Goal: Task Accomplishment & Management: Manage account settings

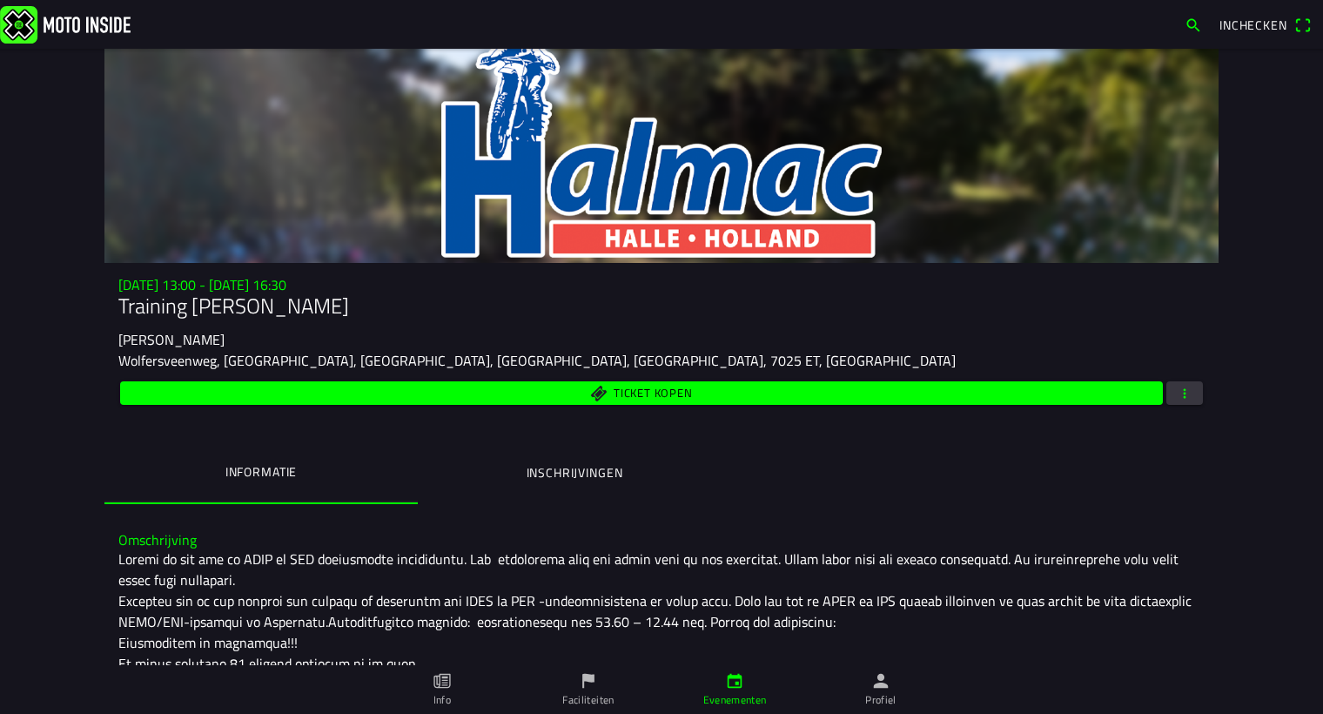
click at [1181, 391] on span "button" at bounding box center [1185, 393] width 16 height 24
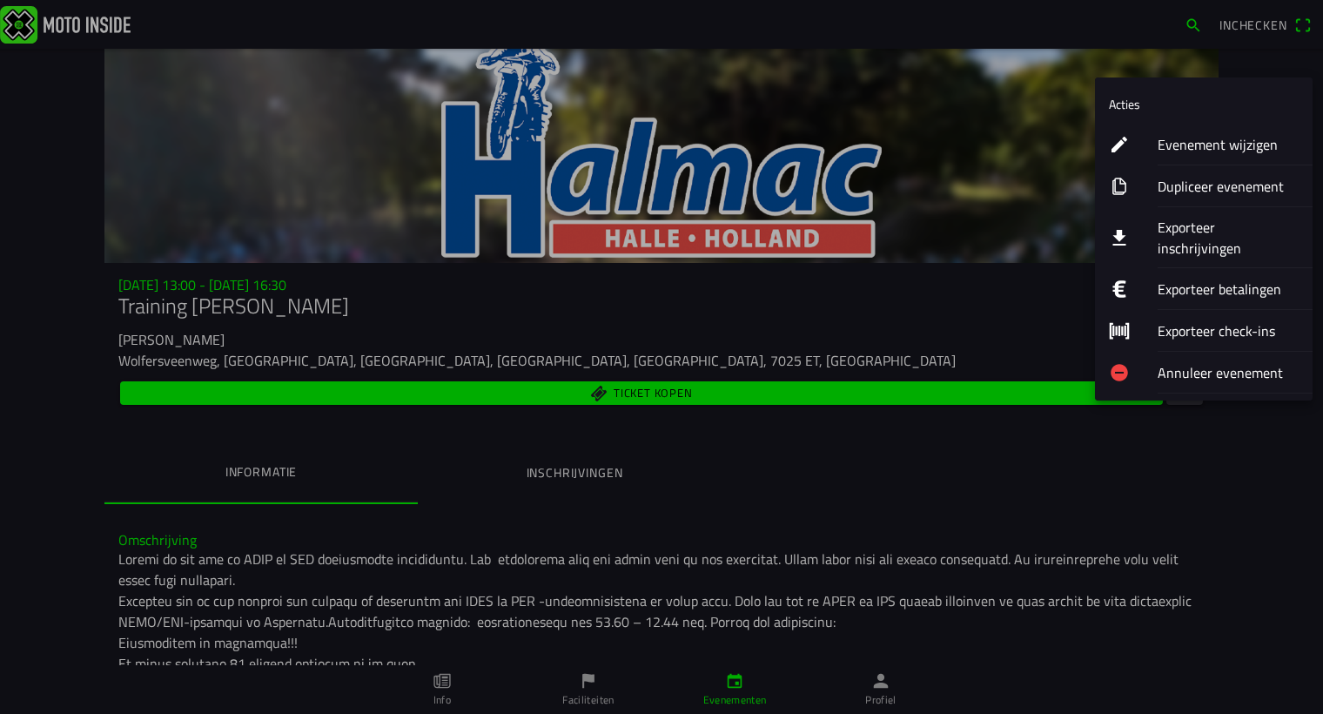
click at [1172, 145] on ion-label "Evenement wijzigen" at bounding box center [1228, 144] width 141 height 21
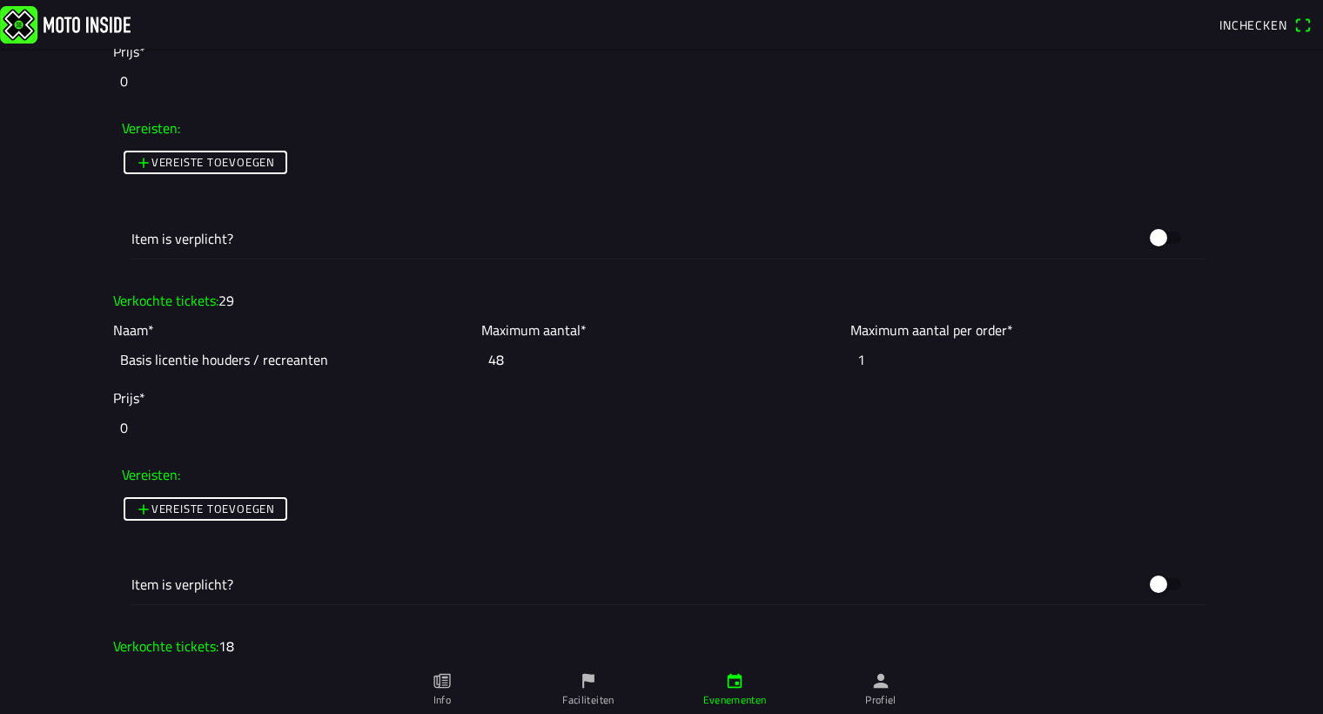
scroll to position [1741, 0]
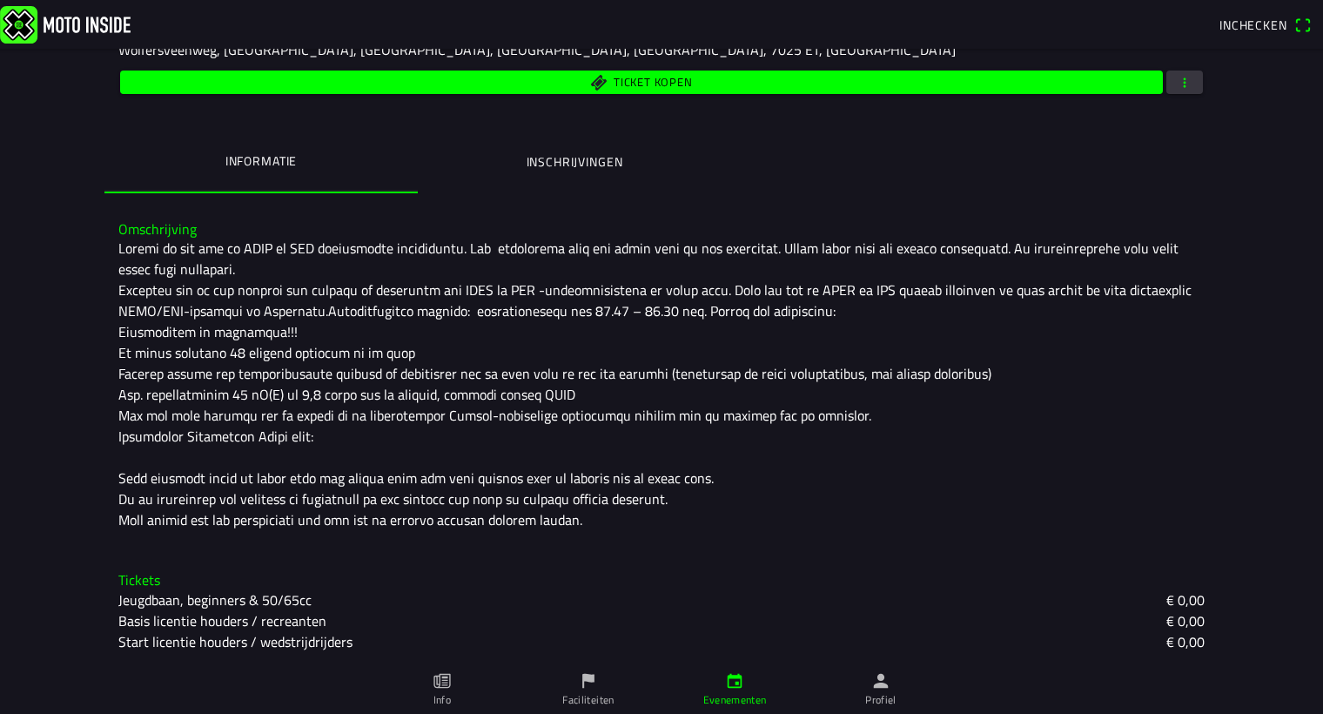
scroll to position [232, 0]
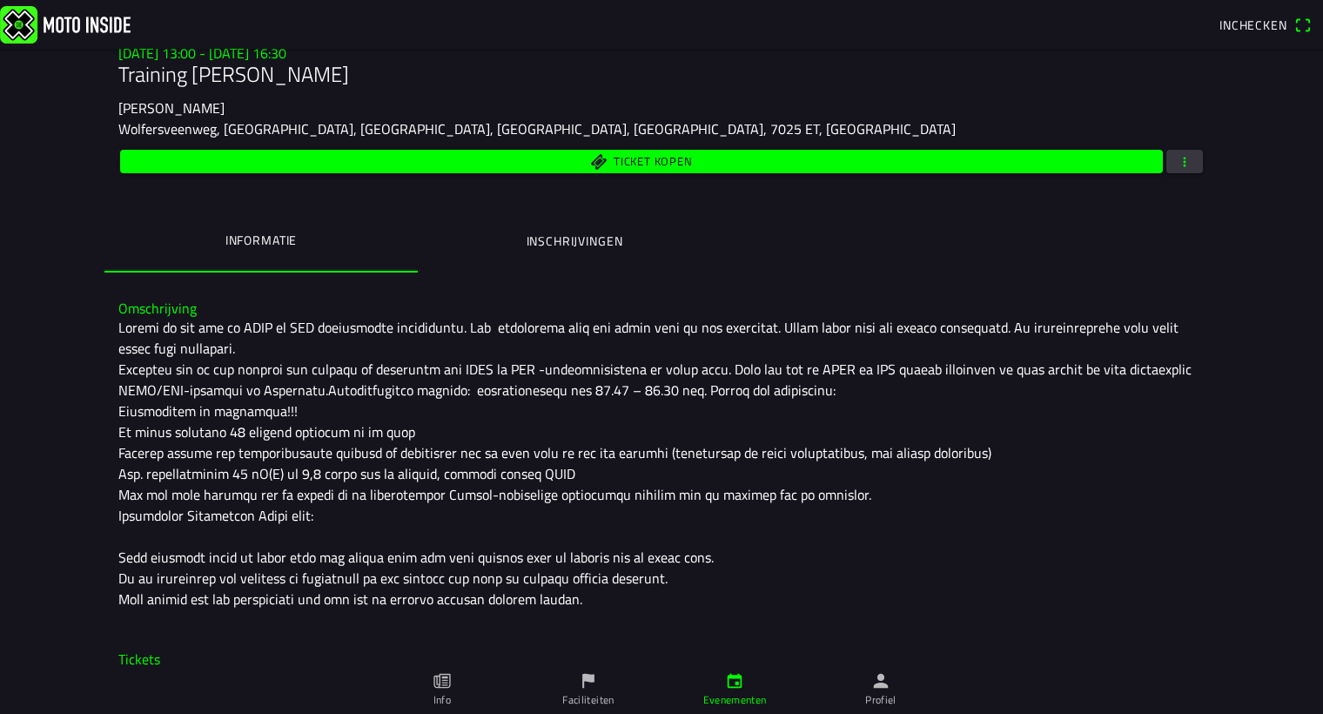
click at [1177, 165] on span "button" at bounding box center [1185, 162] width 16 height 24
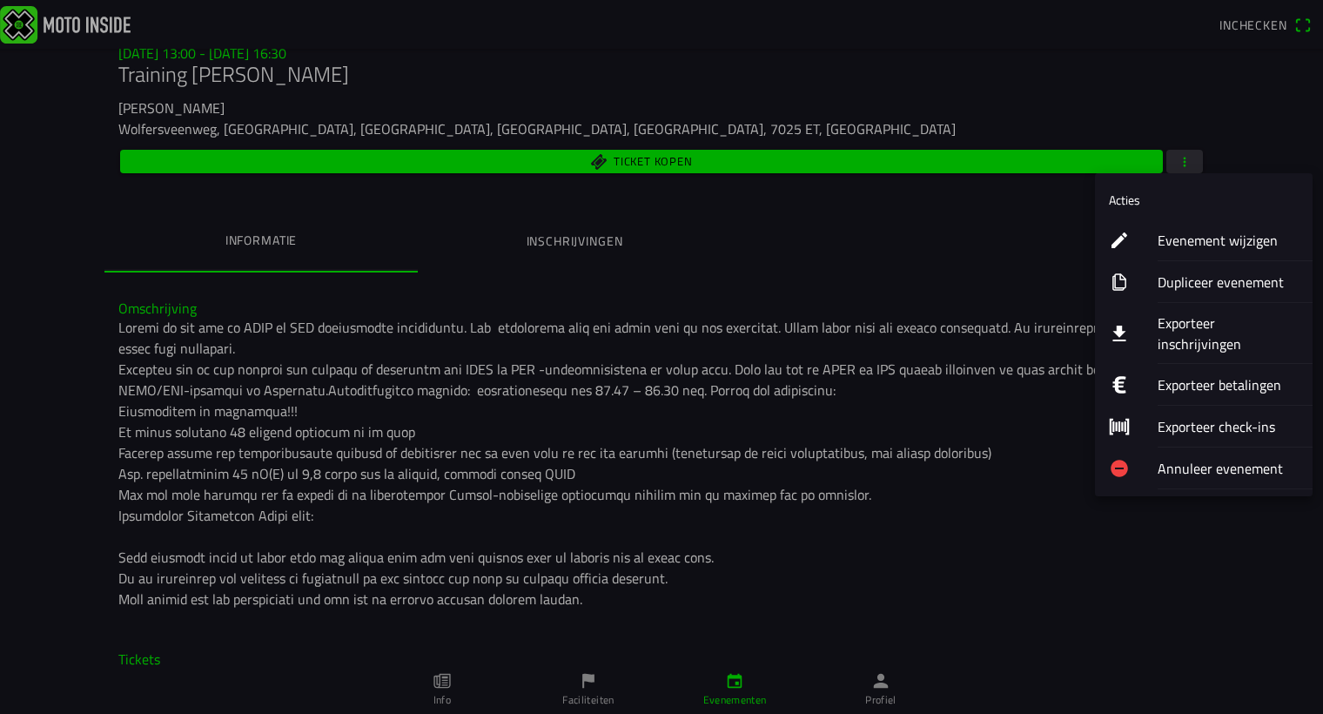
click at [1196, 246] on ion-label "Evenement wijzigen" at bounding box center [1228, 240] width 141 height 21
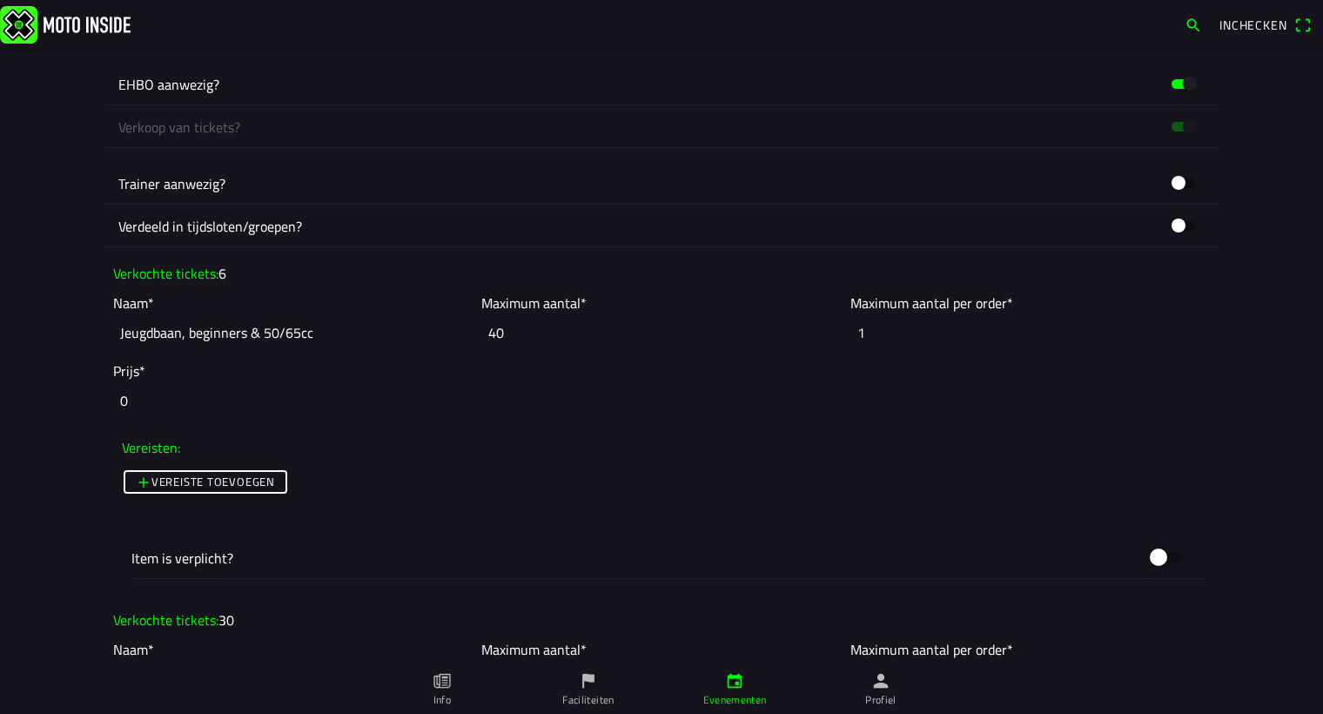
scroll to position [949, 0]
